Goal: Check status: Check status

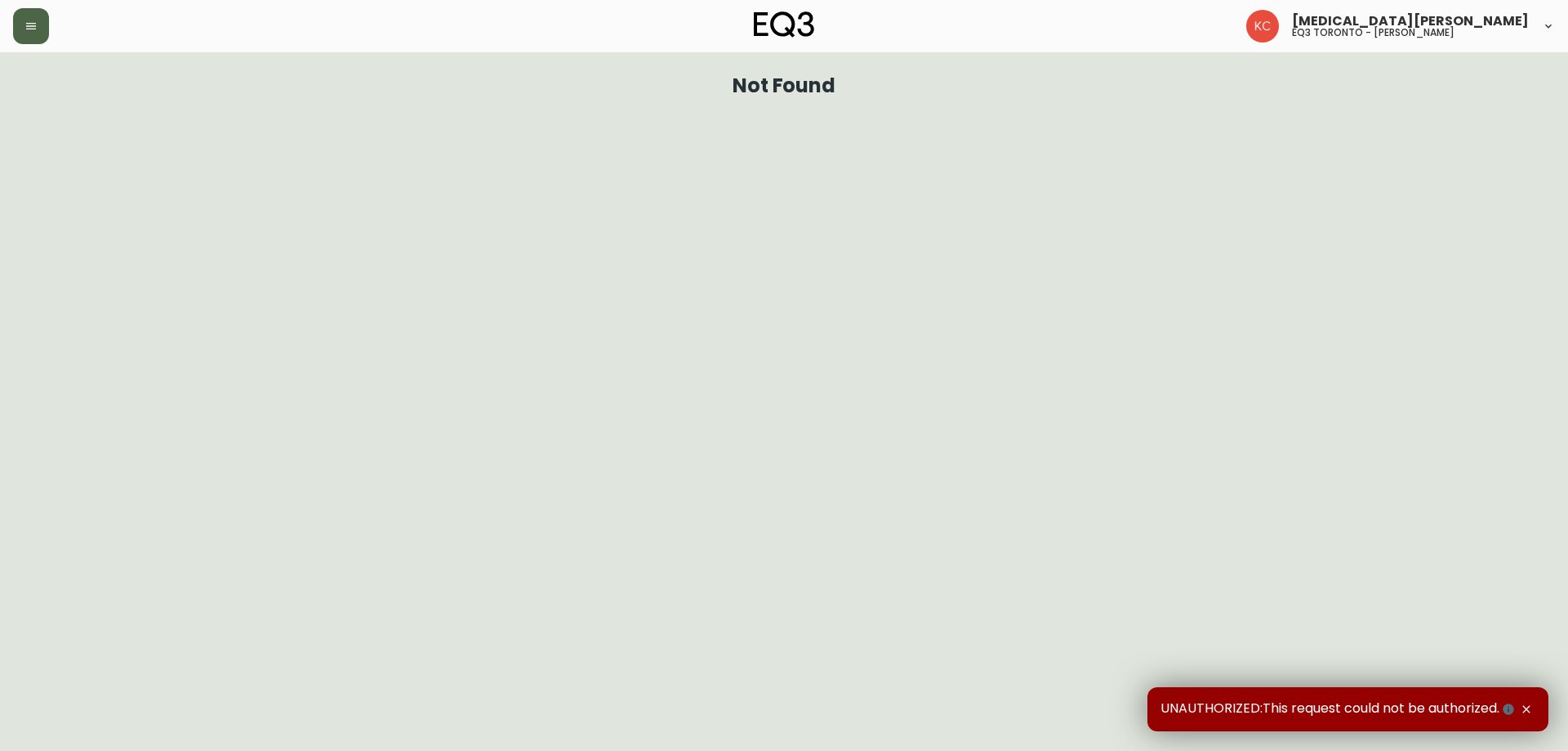
click at [37, 22] on icon "button" at bounding box center [31, 26] width 13 height 13
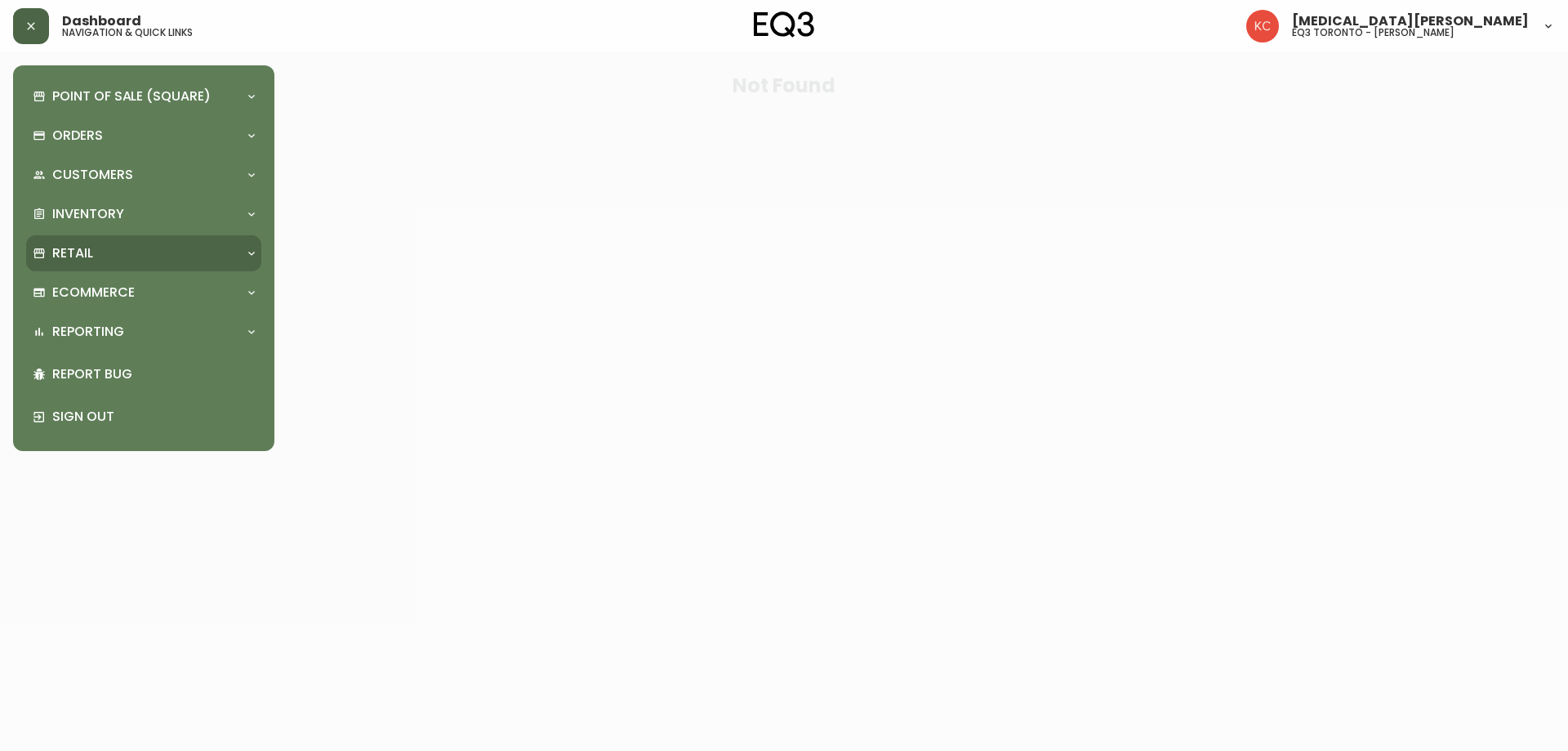
click at [110, 248] on div "Retail" at bounding box center [136, 253] width 206 height 18
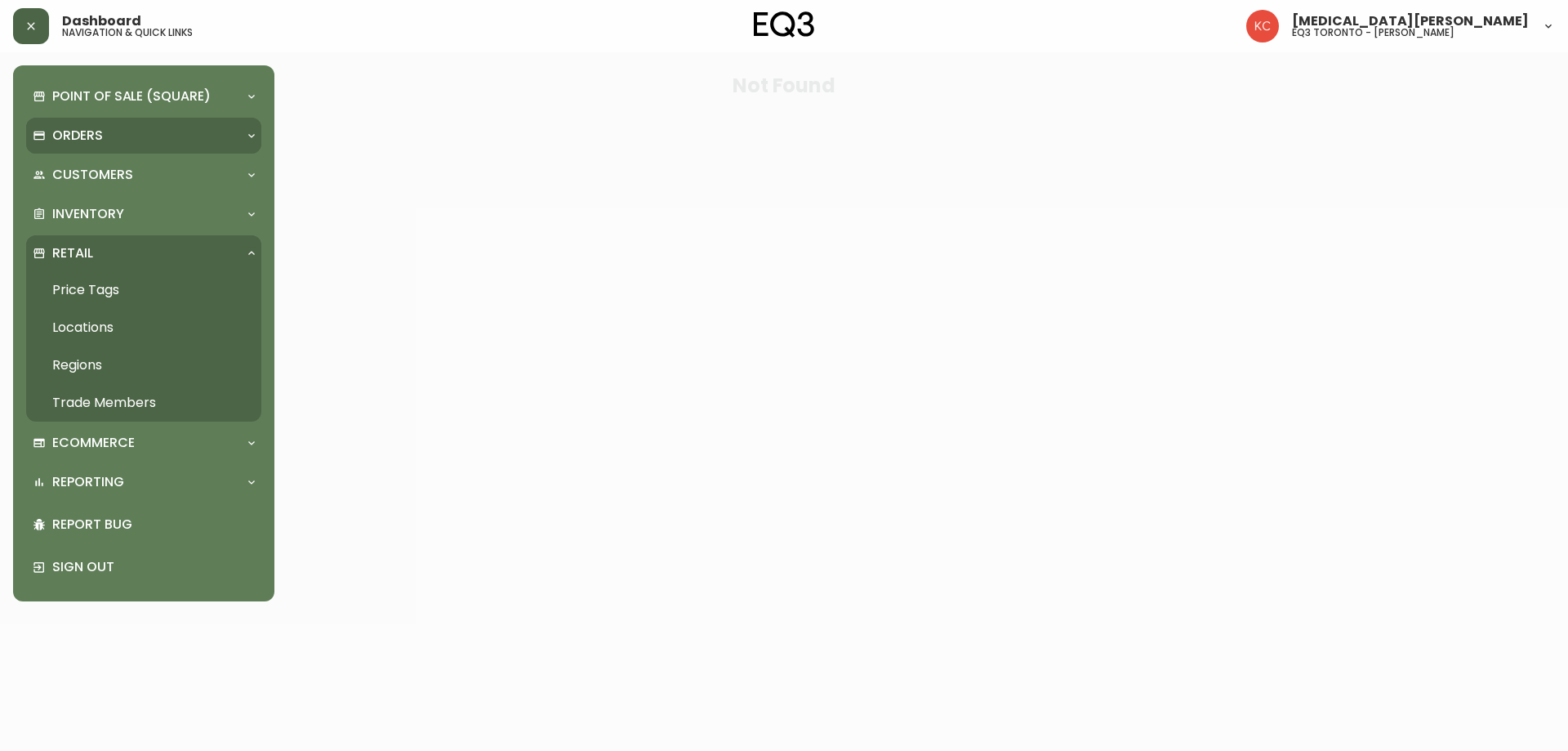
click at [123, 143] on div "Orders" at bounding box center [136, 136] width 206 height 18
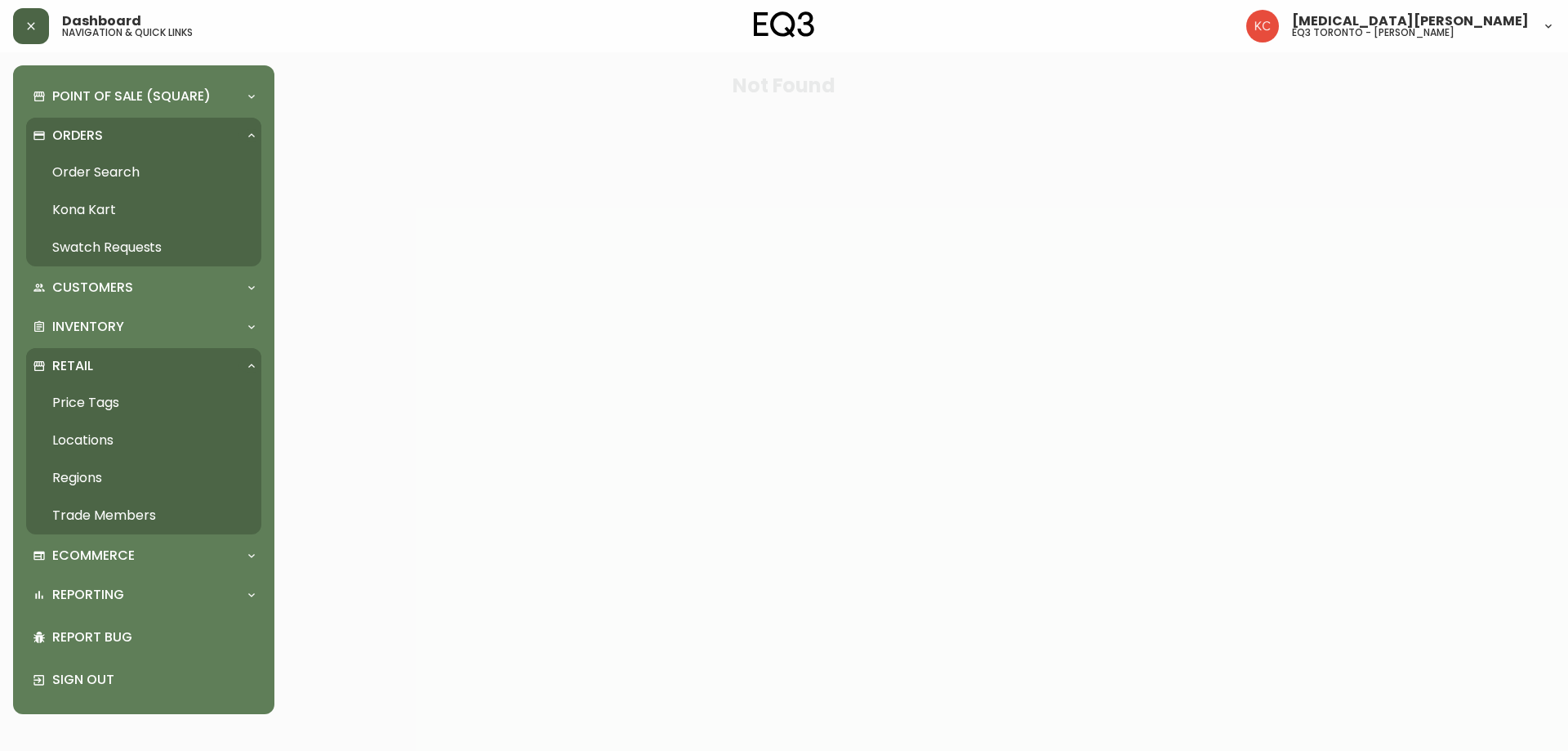
click at [110, 164] on link "Order Search" at bounding box center [143, 172] width 235 height 38
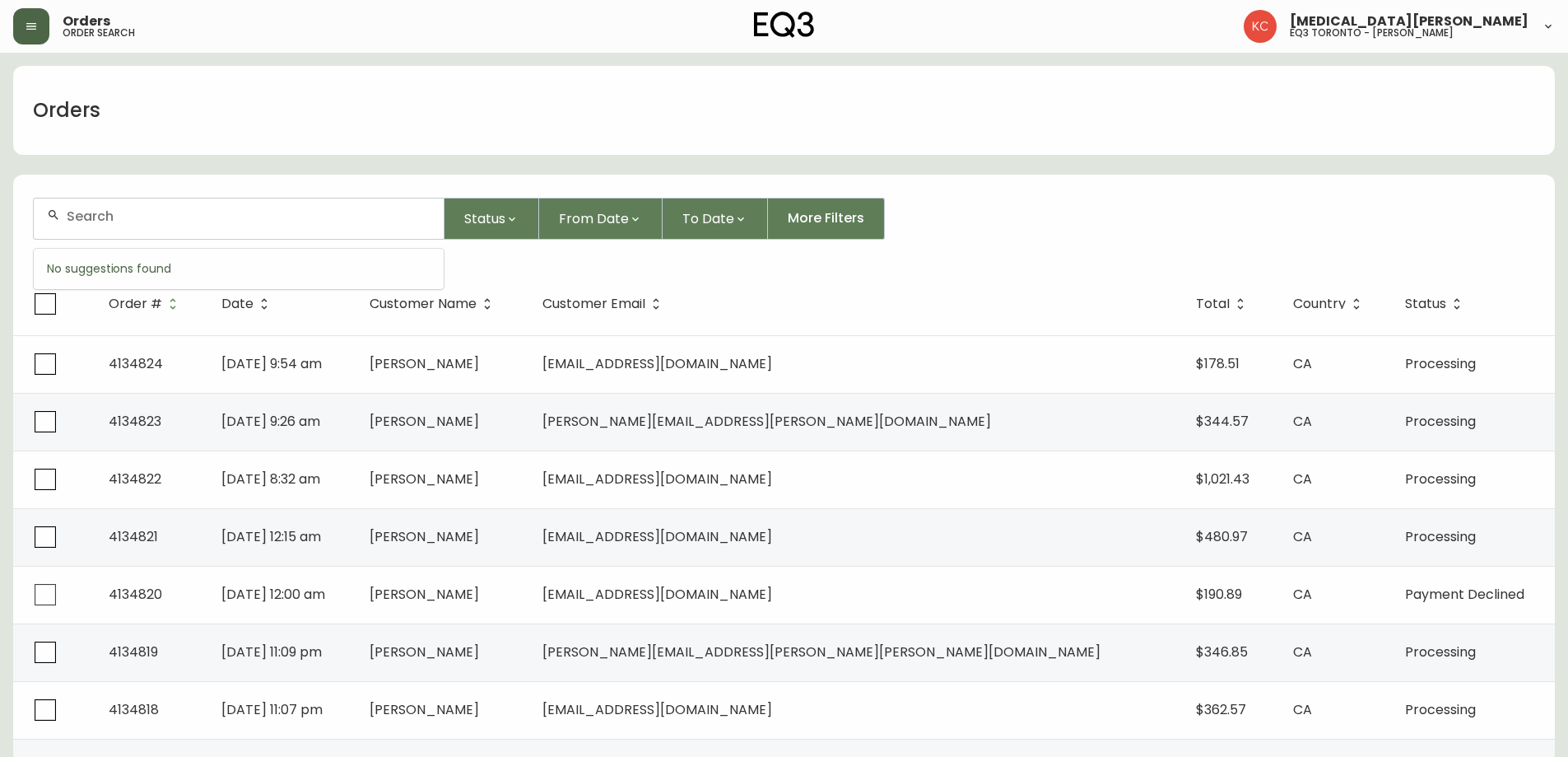
click at [213, 216] on input "text" at bounding box center [248, 216] width 364 height 16
paste input "to get an update on my order 4132592"
drag, startPoint x: 265, startPoint y: 217, endPoint x: 0, endPoint y: 202, distance: 265.4
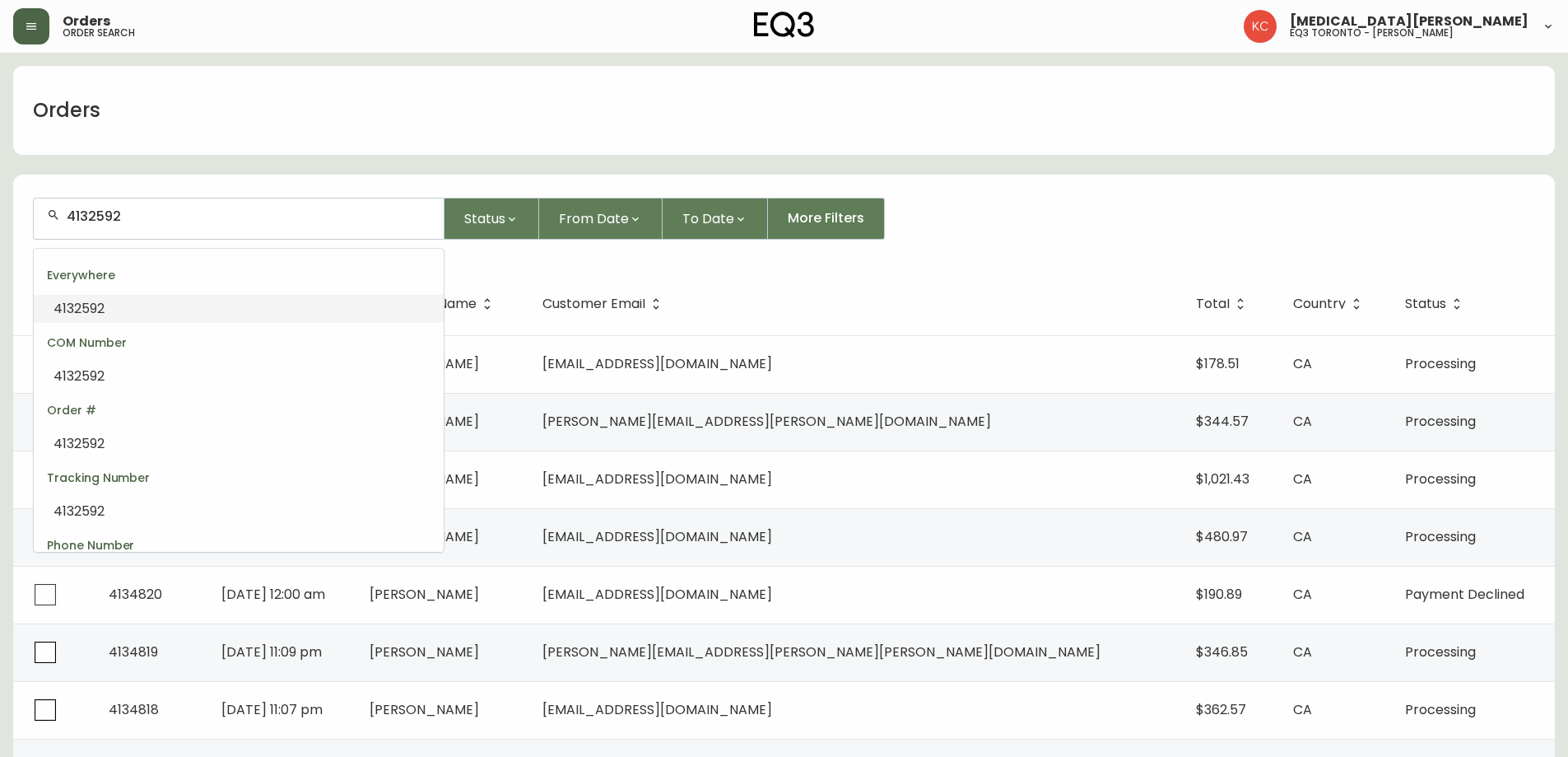
click at [220, 309] on li "4132592" at bounding box center [238, 309] width 409 height 28
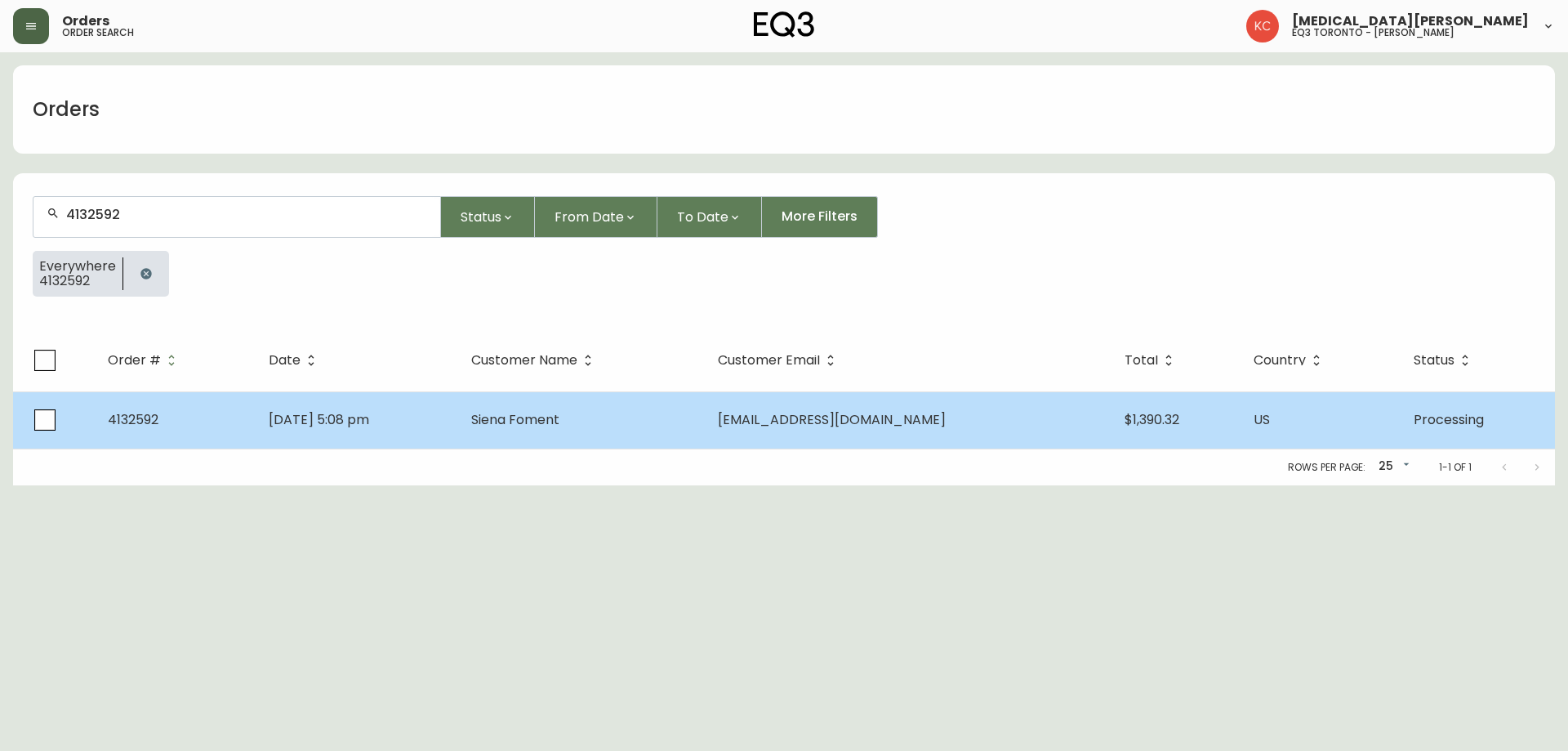
type input "4132592"
click at [324, 420] on span "[DATE] 5:08 pm" at bounding box center [319, 419] width 101 height 19
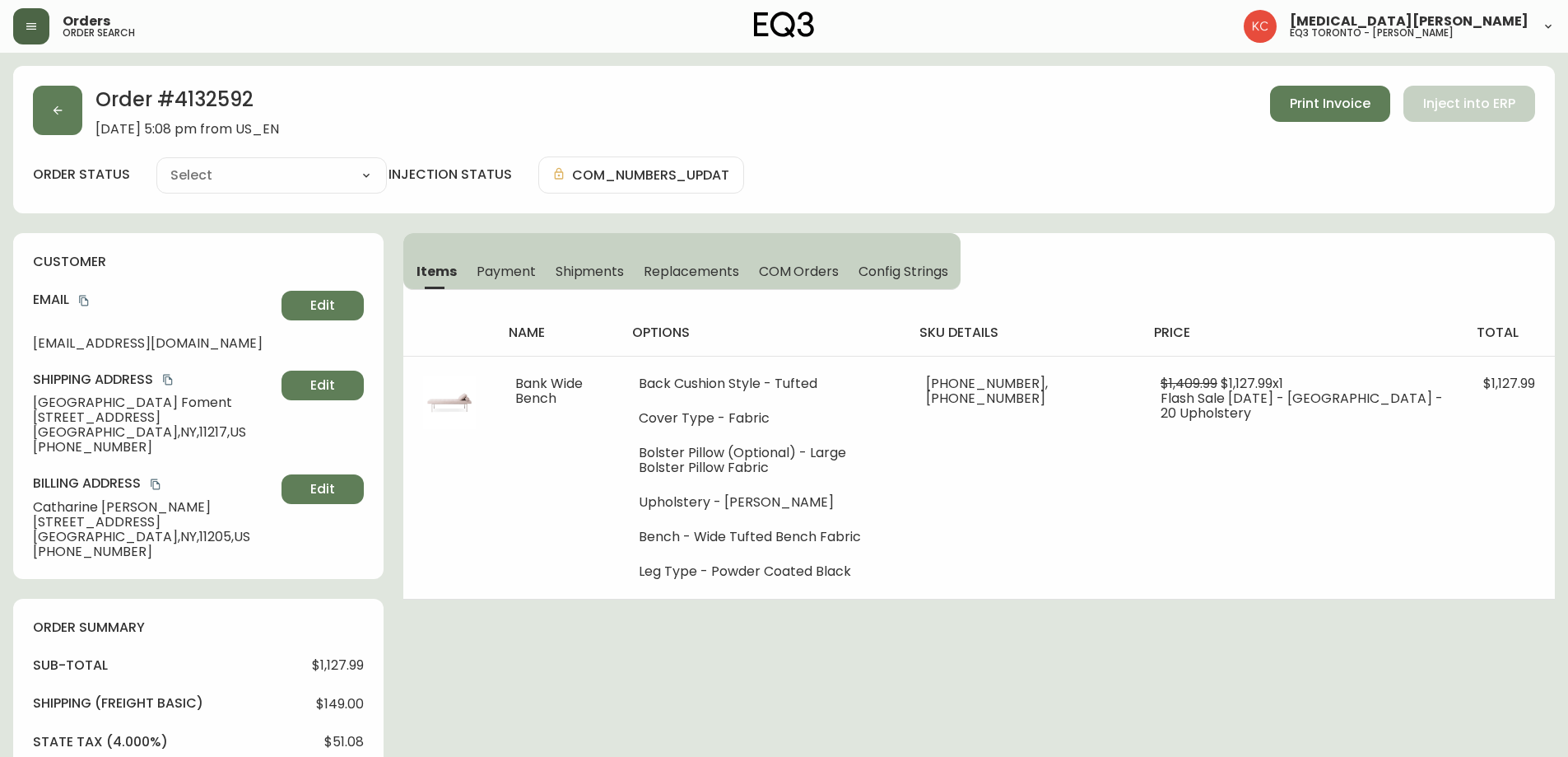
type input "Processing"
select select "PROCESSING"
click at [789, 267] on span "COM Orders" at bounding box center [799, 271] width 81 height 17
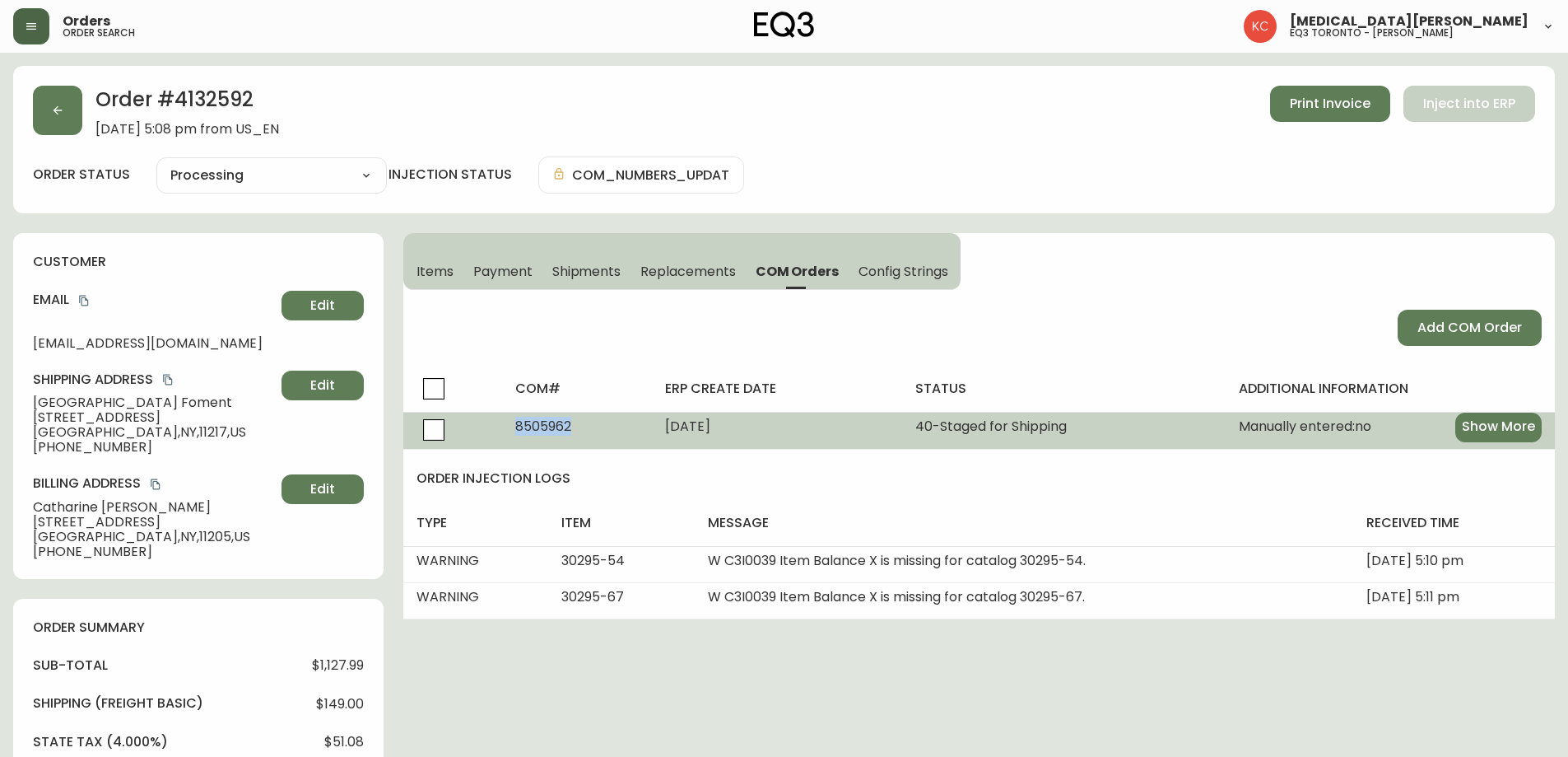
drag, startPoint x: 514, startPoint y: 422, endPoint x: 579, endPoint y: 430, distance: 65.5
click at [579, 430] on td "8505962" at bounding box center [576, 430] width 149 height 37
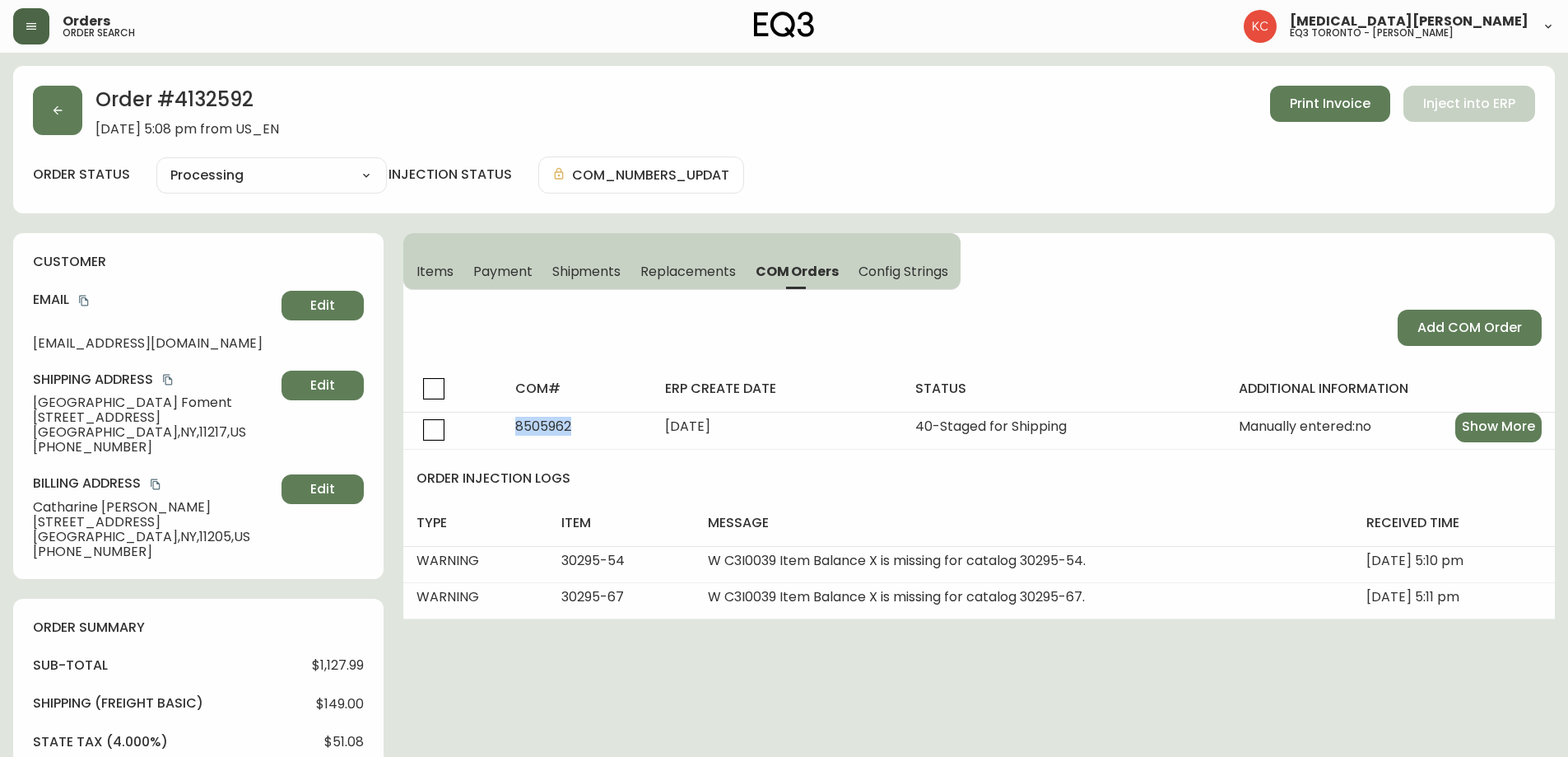
copy span "8505962"
click at [608, 259] on button "Shipments" at bounding box center [586, 271] width 89 height 37
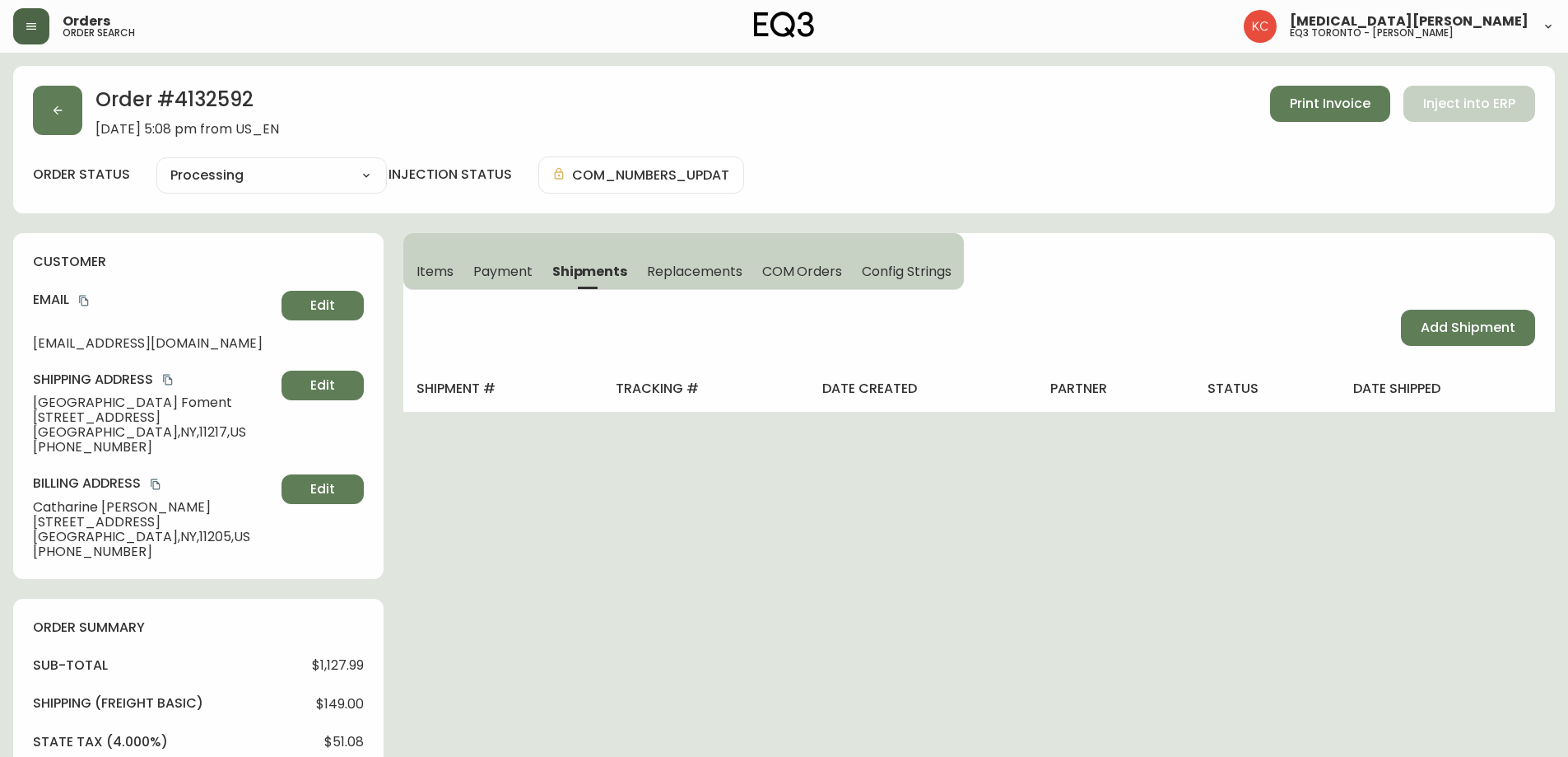
click at [686, 280] on span "Replacements" at bounding box center [694, 271] width 95 height 17
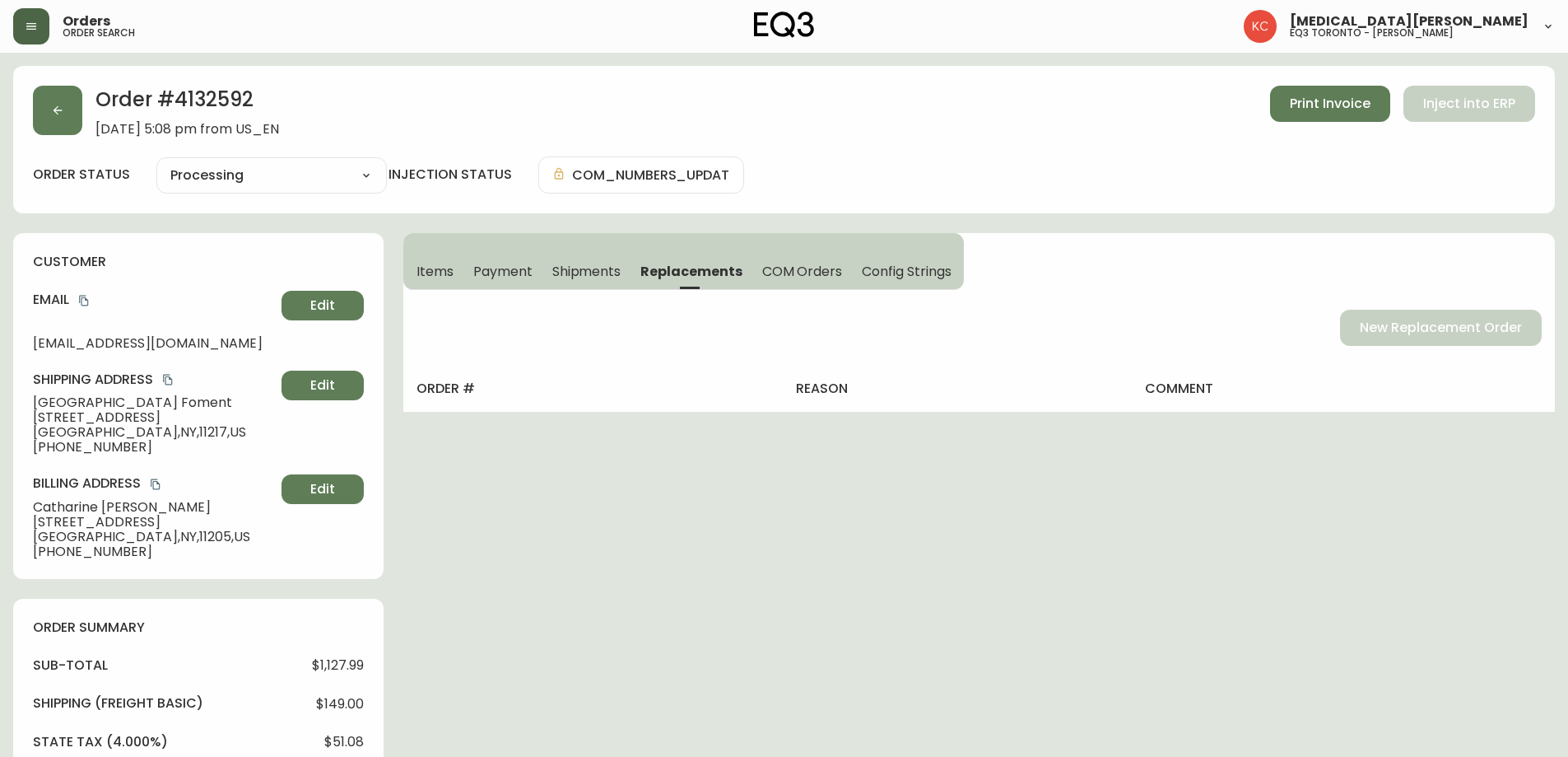
click at [519, 279] on span "Payment" at bounding box center [502, 271] width 59 height 17
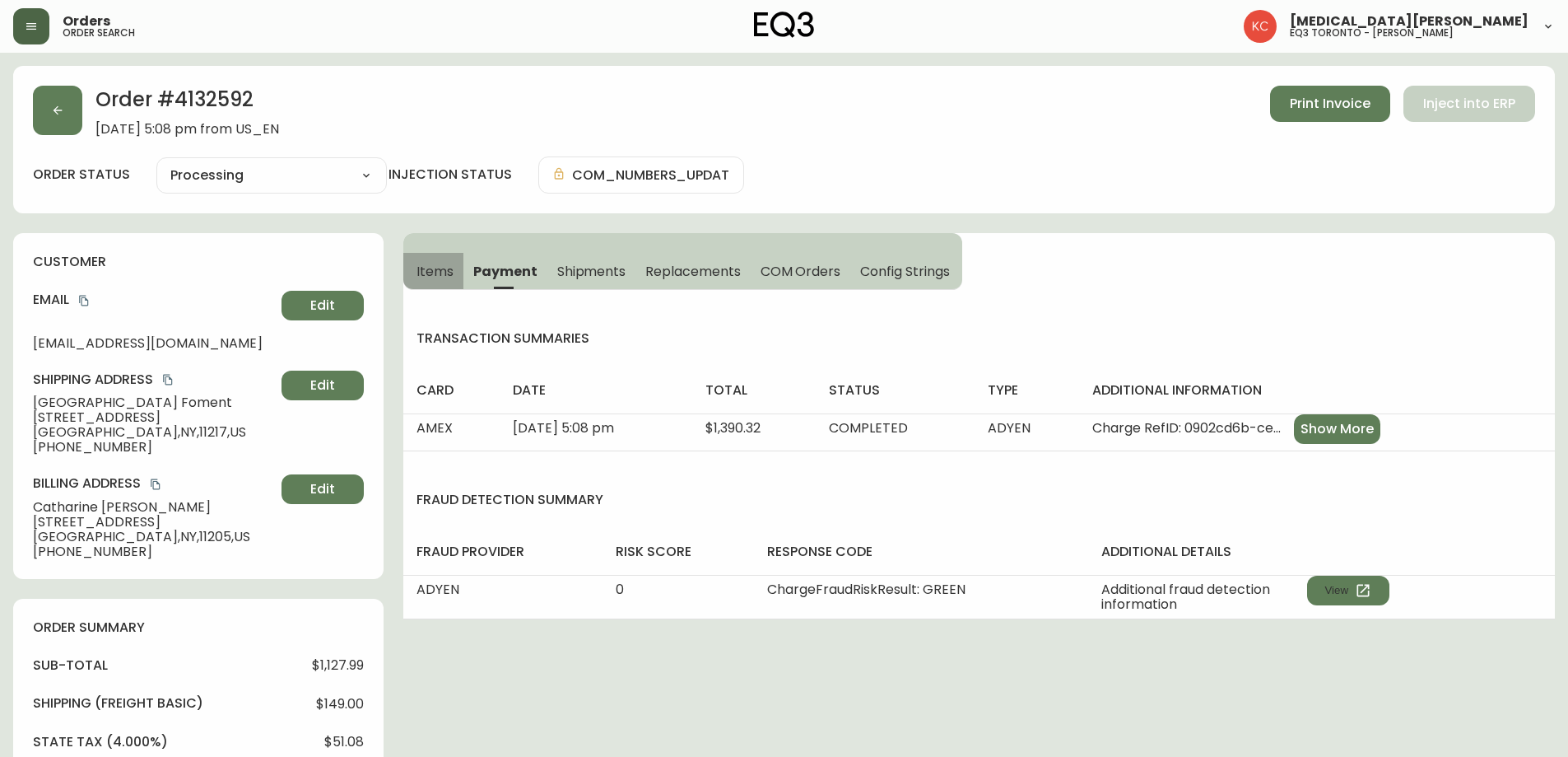
click at [460, 265] on button "Items" at bounding box center [434, 271] width 60 height 37
